Goal: Task Accomplishment & Management: Use online tool/utility

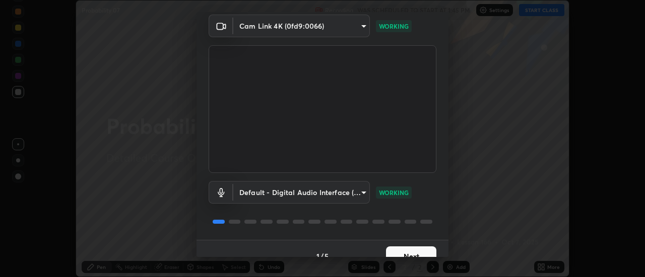
scroll to position [53, 0]
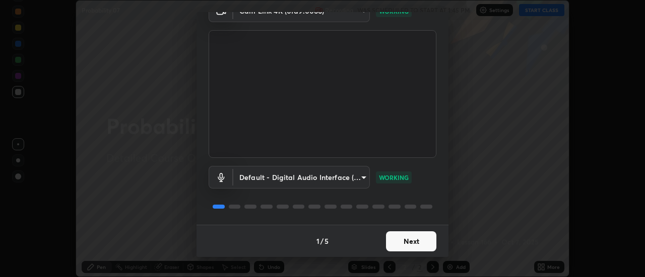
click at [415, 242] on button "Next" at bounding box center [411, 242] width 50 height 20
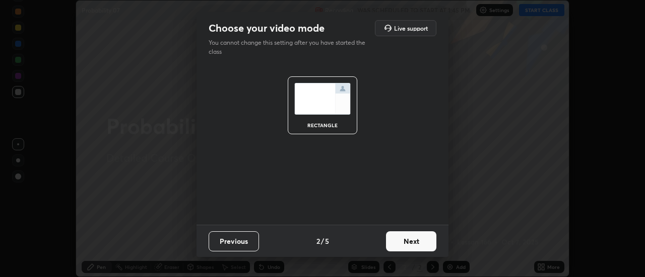
scroll to position [0, 0]
click at [417, 244] on button "Next" at bounding box center [411, 242] width 50 height 20
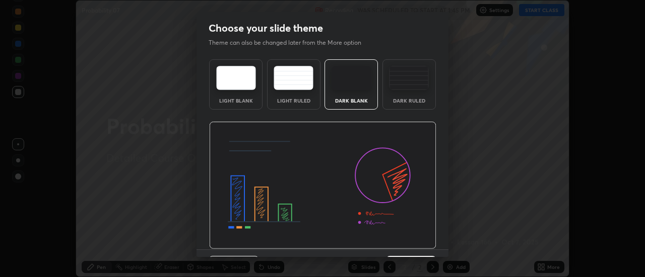
scroll to position [25, 0]
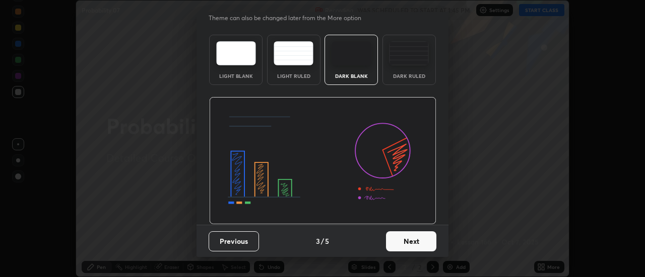
click at [416, 242] on button "Next" at bounding box center [411, 242] width 50 height 20
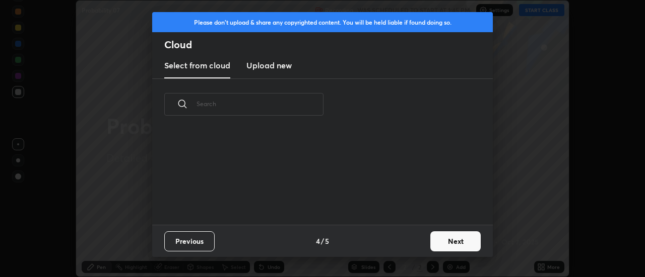
click at [439, 242] on button "Next" at bounding box center [455, 242] width 50 height 20
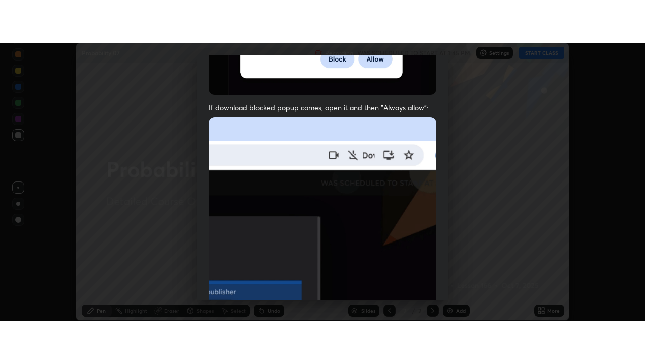
scroll to position [258, 0]
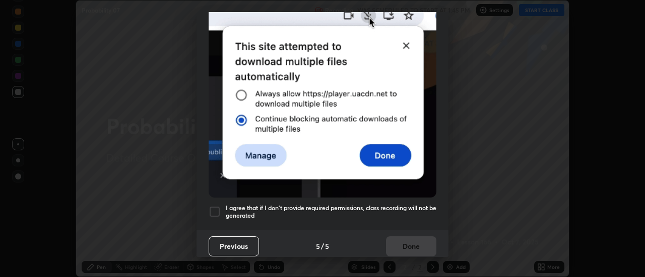
click at [214, 206] on div at bounding box center [214, 212] width 12 height 12
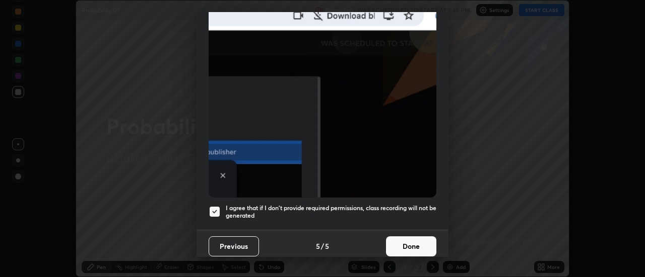
click at [413, 238] on button "Done" at bounding box center [411, 247] width 50 height 20
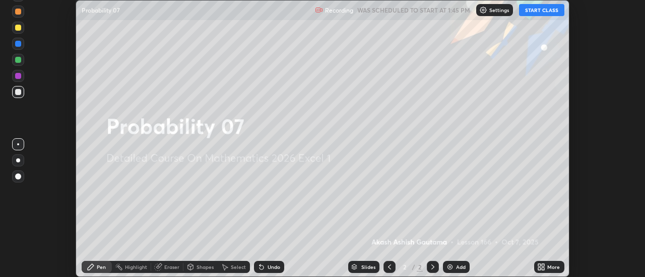
click at [539, 12] on button "START CLASS" at bounding box center [541, 10] width 45 height 12
click at [540, 268] on icon at bounding box center [539, 269] width 3 height 3
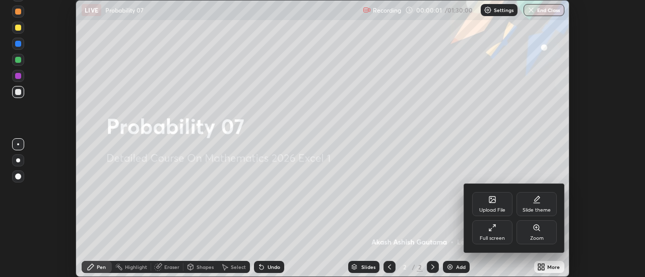
click at [501, 230] on div "Full screen" at bounding box center [492, 233] width 40 height 24
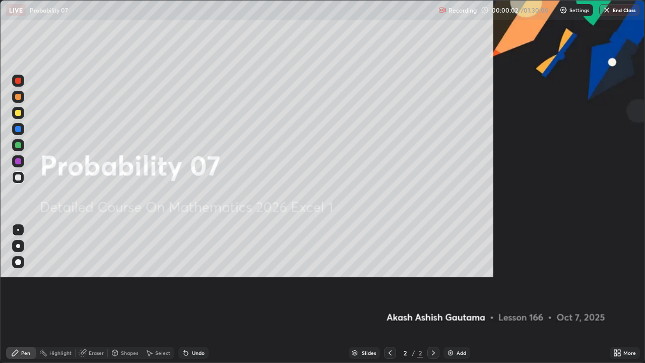
scroll to position [363, 645]
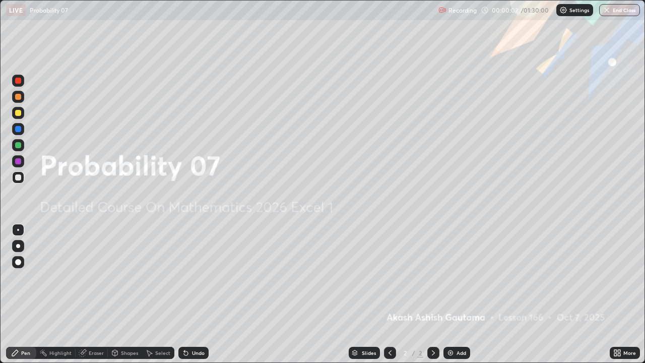
click at [454, 277] on div "Add" at bounding box center [456, 352] width 27 height 12
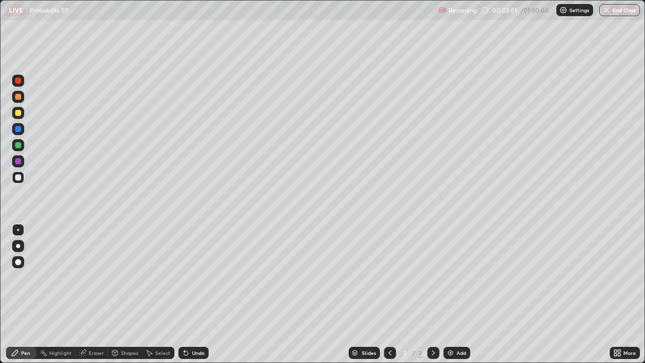
click at [22, 244] on div at bounding box center [18, 246] width 12 height 12
click at [196, 277] on div "Undo" at bounding box center [193, 352] width 30 height 12
click at [197, 277] on div "Undo" at bounding box center [198, 352] width 13 height 5
click at [197, 277] on div "Undo" at bounding box center [193, 352] width 30 height 12
click at [188, 277] on icon at bounding box center [186, 352] width 8 height 8
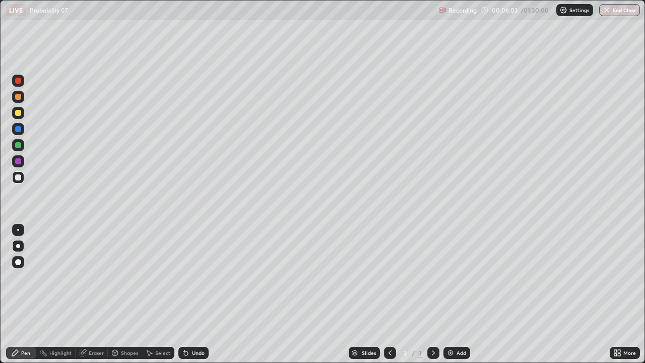
click at [189, 277] on div "Undo" at bounding box center [193, 352] width 30 height 12
click at [163, 277] on div "Select" at bounding box center [162, 352] width 15 height 5
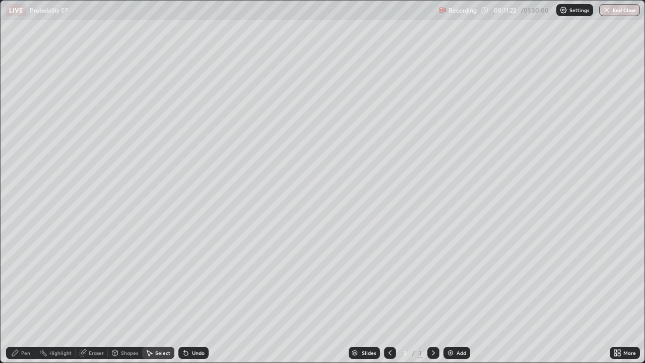
click at [159, 277] on div "Select" at bounding box center [162, 352] width 15 height 5
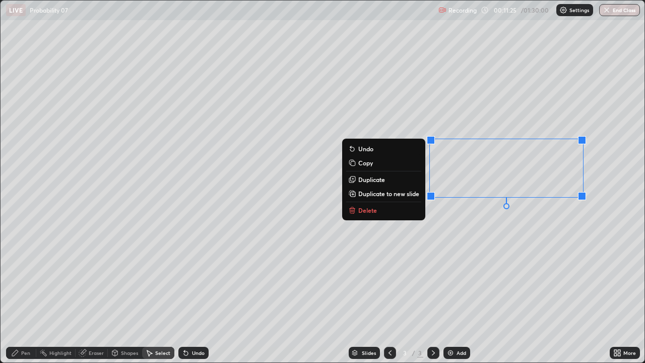
click at [370, 211] on p "Delete" at bounding box center [367, 210] width 19 height 8
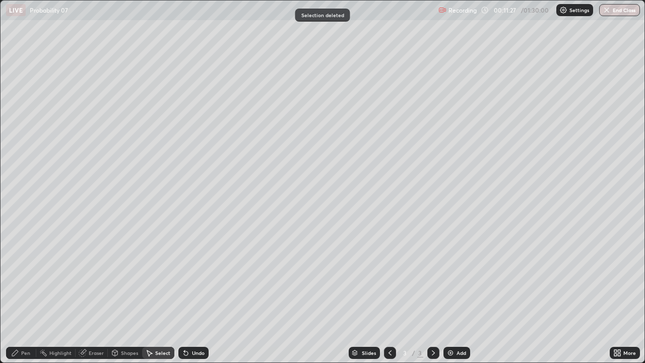
click at [27, 277] on div "Pen" at bounding box center [25, 352] width 9 height 5
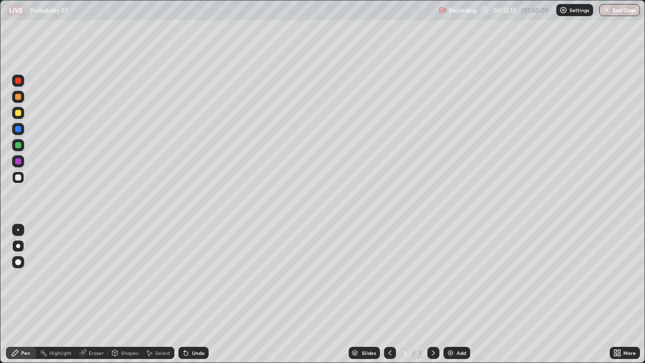
click at [196, 277] on div "Undo" at bounding box center [193, 352] width 30 height 12
click at [190, 277] on div "Undo" at bounding box center [193, 352] width 30 height 12
click at [192, 277] on div "Undo" at bounding box center [198, 352] width 13 height 5
click at [193, 277] on div "Undo" at bounding box center [198, 352] width 13 height 5
click at [195, 277] on div "Undo" at bounding box center [198, 352] width 13 height 5
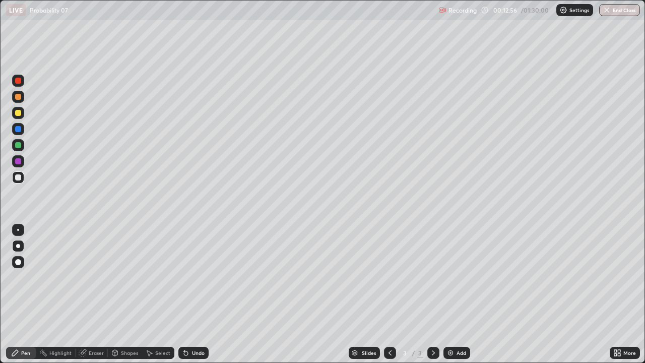
click at [195, 277] on div "Undo" at bounding box center [198, 352] width 13 height 5
click at [192, 277] on div "Undo" at bounding box center [198, 352] width 13 height 5
click at [194, 277] on div "Undo" at bounding box center [198, 352] width 13 height 5
click at [193, 277] on div "Undo" at bounding box center [198, 352] width 13 height 5
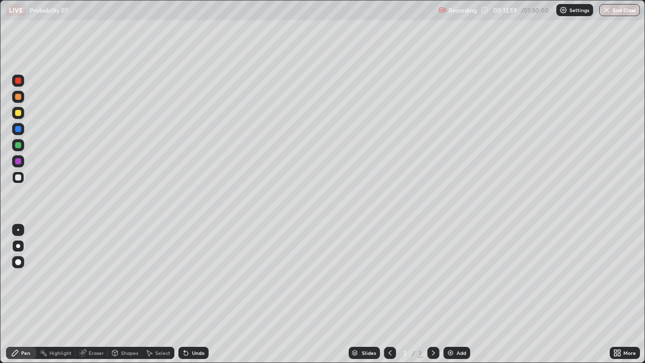
click at [193, 277] on div "Undo" at bounding box center [198, 352] width 13 height 5
click at [161, 277] on div "Select" at bounding box center [162, 352] width 15 height 5
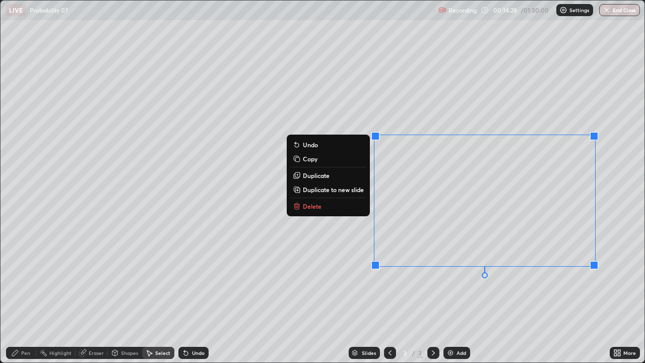
click at [311, 208] on p "Delete" at bounding box center [312, 206] width 19 height 8
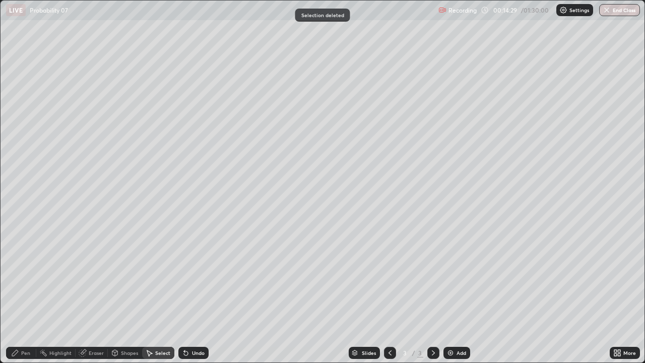
click at [23, 277] on div "Pen" at bounding box center [25, 352] width 9 height 5
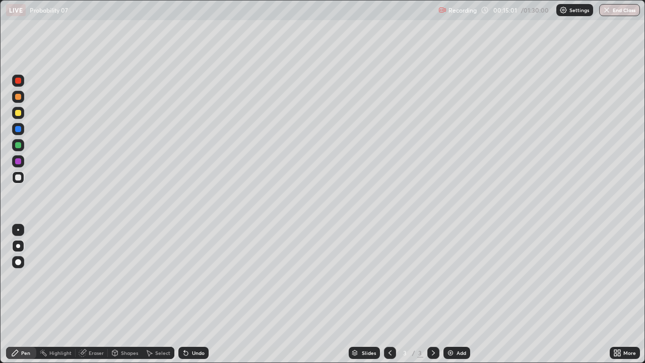
click at [97, 277] on div "Eraser" at bounding box center [96, 352] width 15 height 5
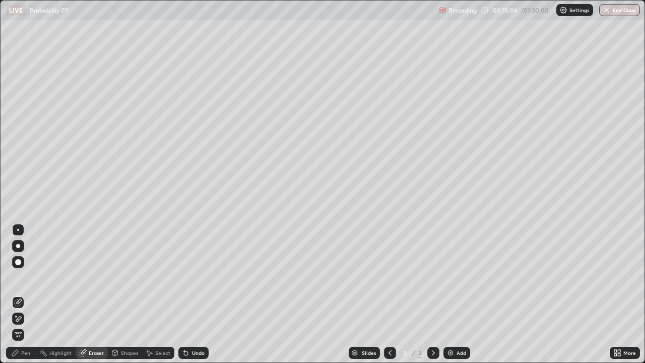
click at [29, 277] on div "Pen" at bounding box center [25, 352] width 9 height 5
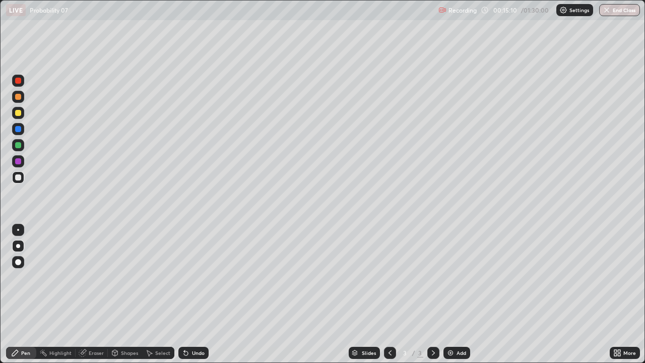
click at [196, 277] on div "Undo" at bounding box center [198, 352] width 13 height 5
click at [195, 277] on div "Undo" at bounding box center [198, 352] width 13 height 5
click at [155, 277] on div "Select" at bounding box center [162, 352] width 15 height 5
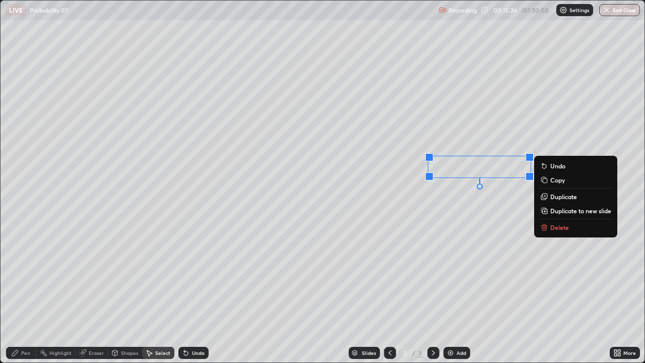
click at [555, 230] on p "Delete" at bounding box center [559, 227] width 19 height 8
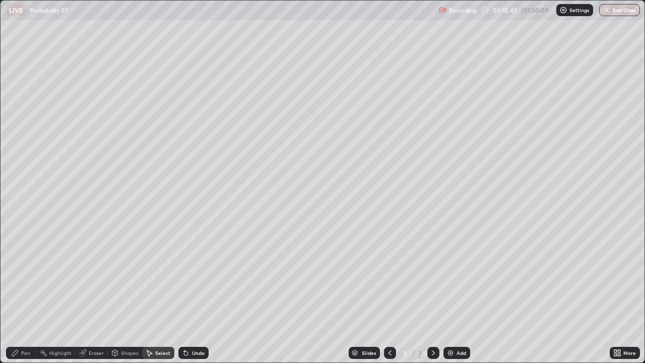
click at [24, 277] on div "Pen" at bounding box center [25, 352] width 9 height 5
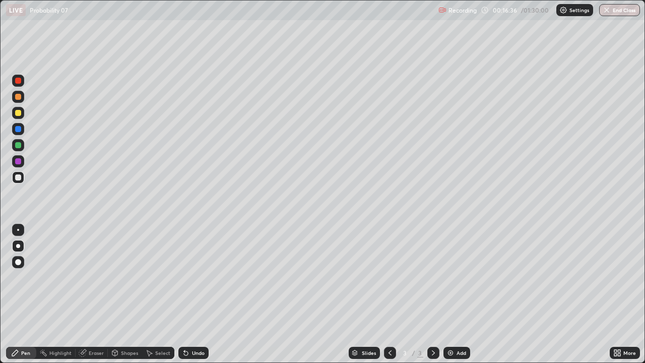
click at [164, 277] on div "Select" at bounding box center [162, 352] width 15 height 5
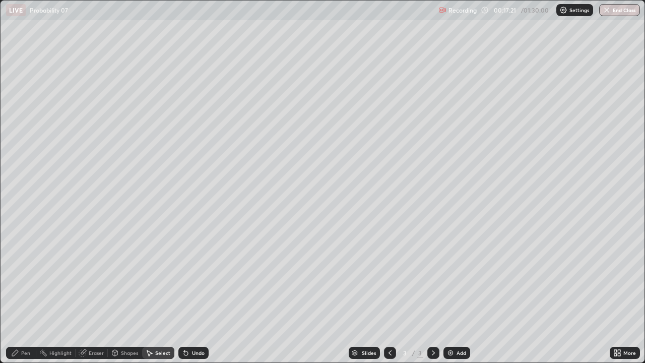
click at [161, 277] on div "Select" at bounding box center [162, 352] width 15 height 5
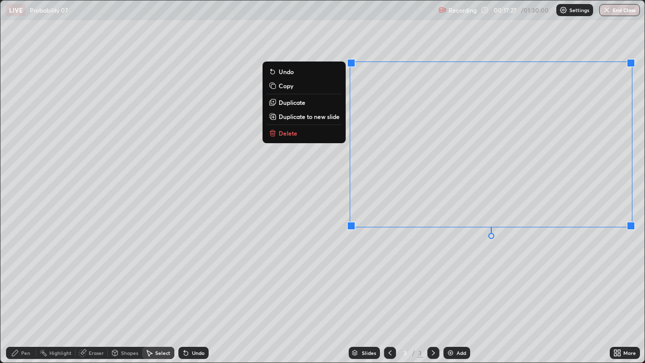
click at [289, 136] on p "Delete" at bounding box center [287, 133] width 19 height 8
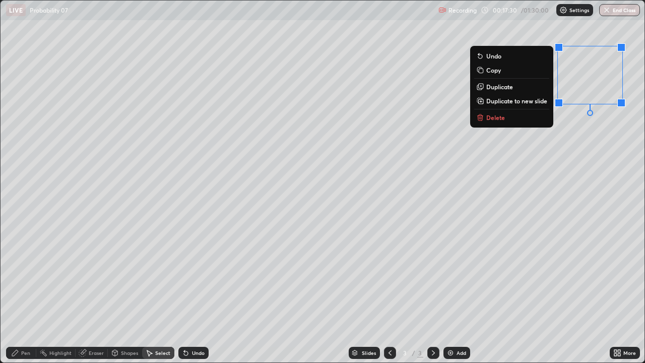
click at [495, 118] on p "Delete" at bounding box center [495, 117] width 19 height 8
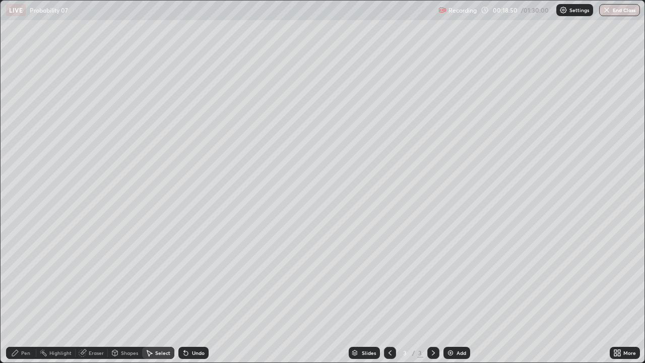
click at [32, 277] on div "Pen" at bounding box center [21, 352] width 30 height 12
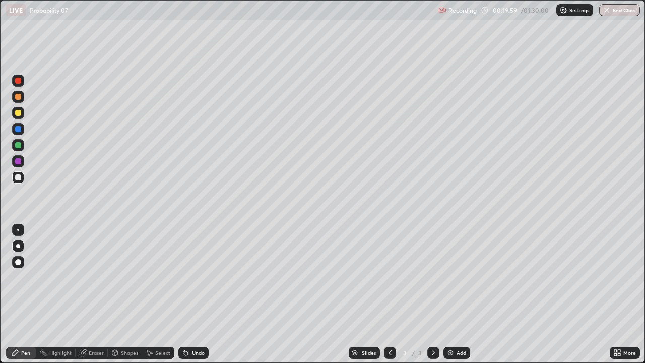
click at [456, 277] on div "Add" at bounding box center [461, 352] width 10 height 5
click at [196, 277] on div "Undo" at bounding box center [198, 352] width 13 height 5
click at [97, 277] on div "Eraser" at bounding box center [92, 352] width 32 height 12
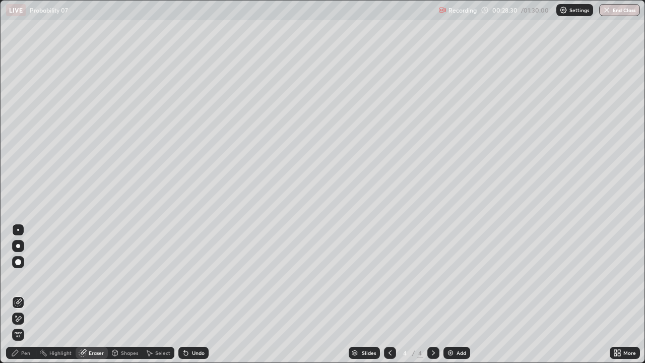
click at [23, 277] on div "Pen" at bounding box center [25, 352] width 9 height 5
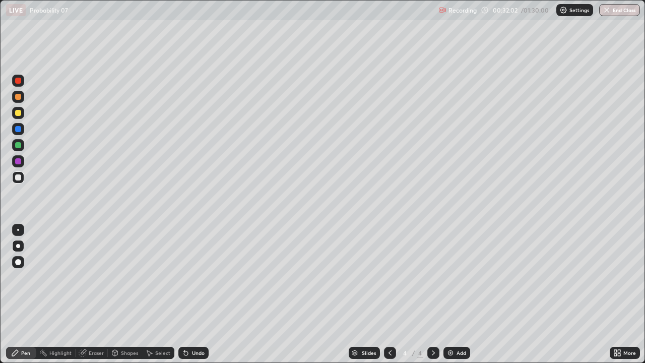
click at [192, 277] on div "Undo" at bounding box center [198, 352] width 13 height 5
click at [184, 277] on icon at bounding box center [186, 353] width 4 height 4
click at [29, 37] on div "Erase all" at bounding box center [18, 181] width 24 height 322
click at [462, 277] on div "Add" at bounding box center [461, 352] width 10 height 5
click at [90, 277] on div "Eraser" at bounding box center [96, 352] width 15 height 5
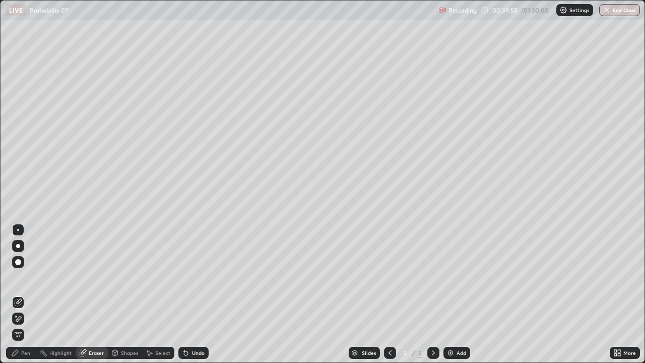
click at [25, 277] on div "Pen" at bounding box center [25, 352] width 9 height 5
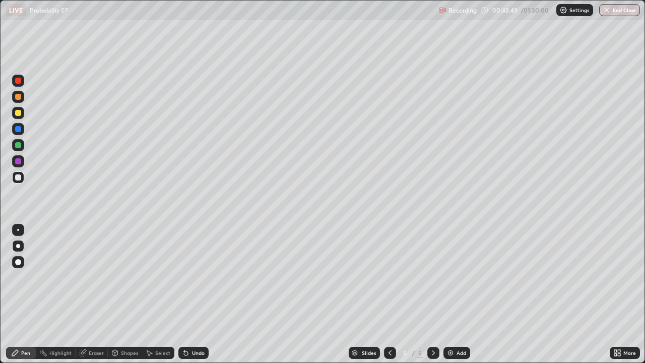
click at [22, 113] on div at bounding box center [18, 113] width 12 height 12
click at [456, 277] on div "Add" at bounding box center [461, 352] width 10 height 5
click at [19, 177] on div at bounding box center [18, 177] width 6 height 6
click at [188, 277] on icon at bounding box center [186, 352] width 8 height 8
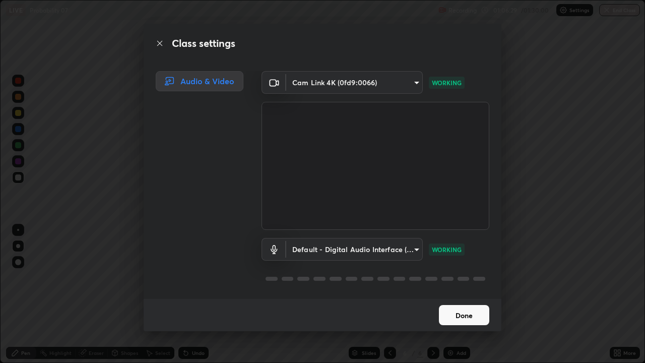
click at [467, 277] on button "Done" at bounding box center [464, 315] width 50 height 20
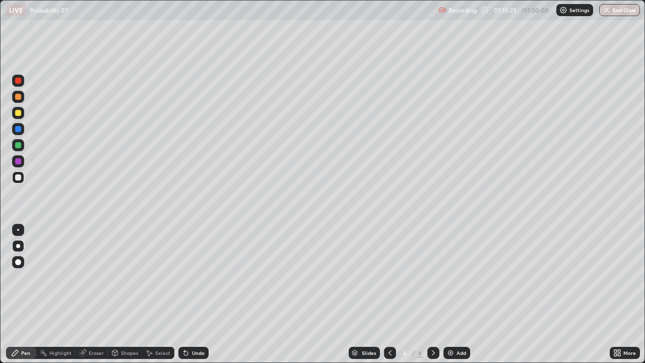
click at [197, 277] on div "Undo" at bounding box center [198, 352] width 13 height 5
click at [198, 277] on div "Undo" at bounding box center [198, 352] width 13 height 5
click at [195, 277] on div "Undo" at bounding box center [198, 352] width 13 height 5
click at [192, 277] on div "Undo" at bounding box center [198, 352] width 13 height 5
click at [457, 277] on div "Add" at bounding box center [461, 352] width 10 height 5
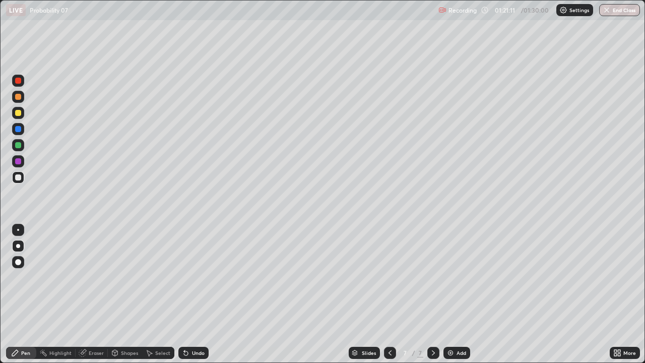
click at [190, 277] on div "Undo" at bounding box center [193, 352] width 30 height 12
click at [189, 277] on div "Undo" at bounding box center [193, 352] width 30 height 12
click at [194, 277] on div "Undo" at bounding box center [193, 352] width 30 height 12
click at [620, 12] on button "End Class" at bounding box center [620, 10] width 40 height 12
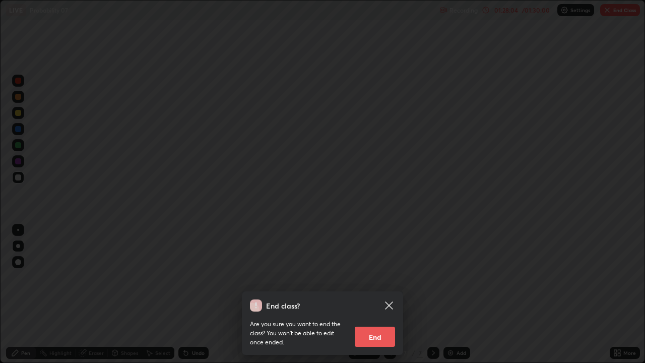
click at [383, 277] on button "End" at bounding box center [374, 336] width 40 height 20
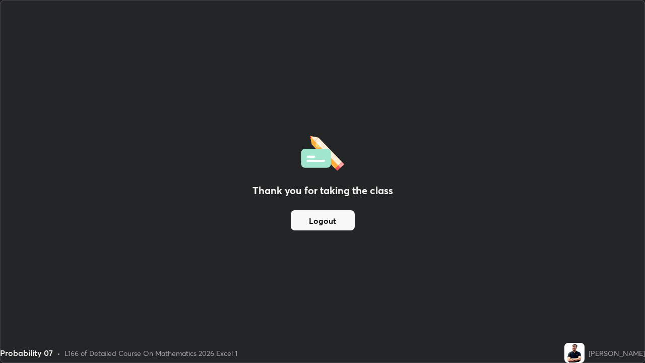
click at [345, 221] on button "Logout" at bounding box center [323, 220] width 64 height 20
click at [342, 220] on button "Logout" at bounding box center [323, 220] width 64 height 20
click at [342, 219] on button "Logout" at bounding box center [323, 220] width 64 height 20
